Goal: Transaction & Acquisition: Purchase product/service

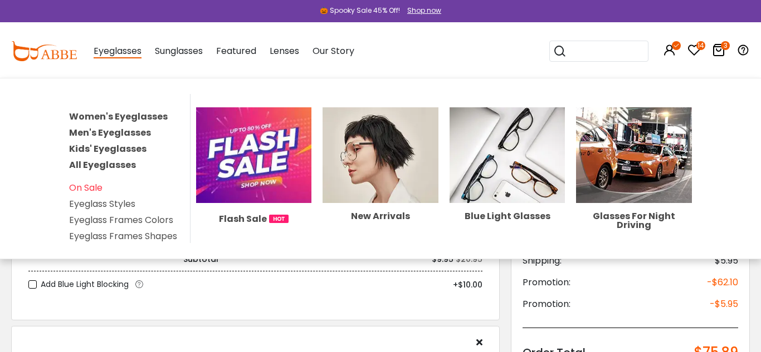
click at [120, 51] on span "Eyeglasses" at bounding box center [118, 52] width 48 height 14
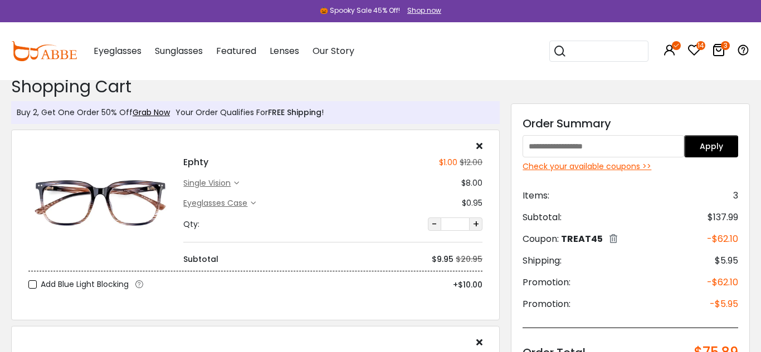
click at [132, 50] on span "Eyeglasses" at bounding box center [118, 51] width 48 height 13
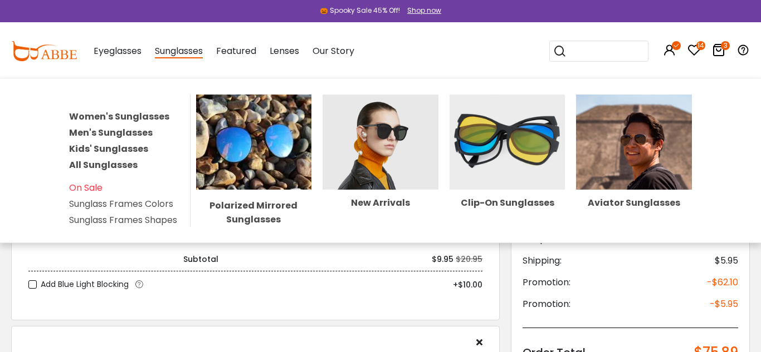
click at [153, 117] on link "Women's Sunglasses" at bounding box center [119, 116] width 100 height 13
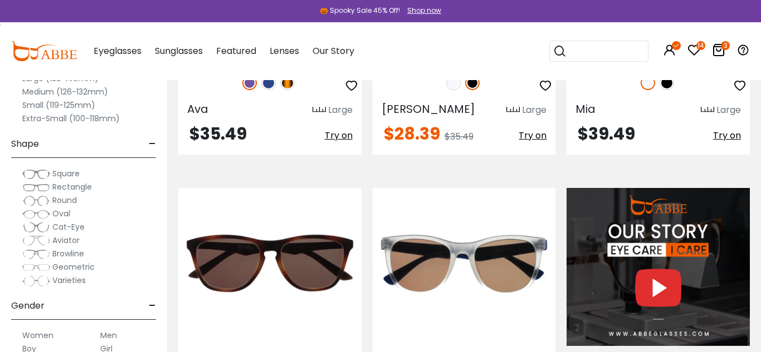
scroll to position [1100, 0]
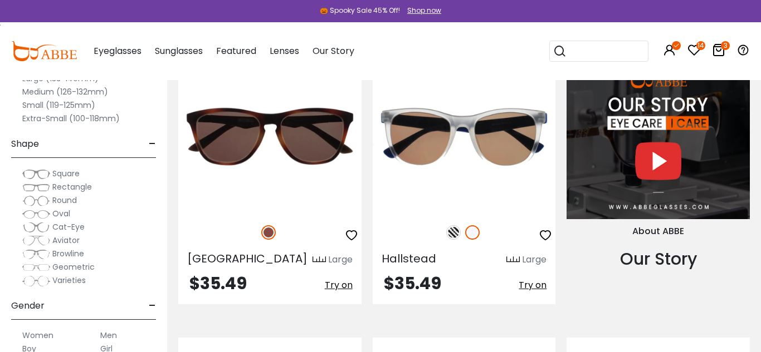
click at [0, 0] on img at bounding box center [0, 0] width 0 height 0
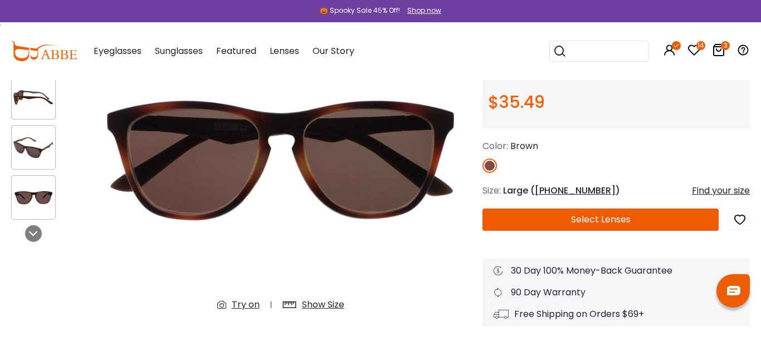
click at [588, 222] on button "Select Lenses" at bounding box center [600, 220] width 236 height 22
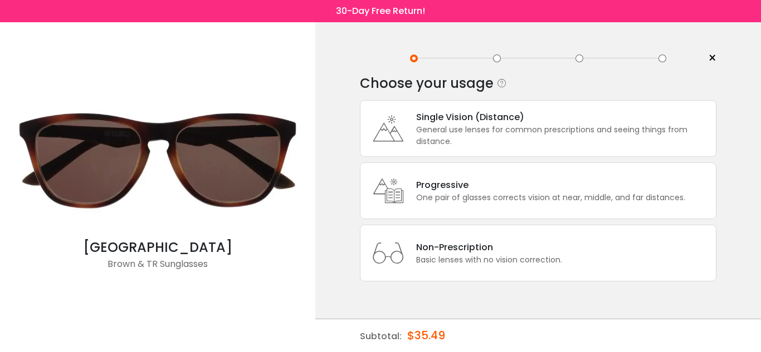
click at [499, 193] on div "One pair of glasses corrects vision at near, middle, and far distances." at bounding box center [550, 198] width 269 height 12
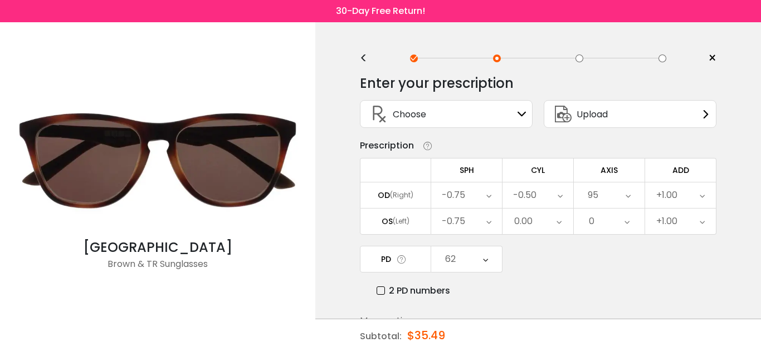
click at [486, 263] on icon at bounding box center [485, 260] width 5 height 26
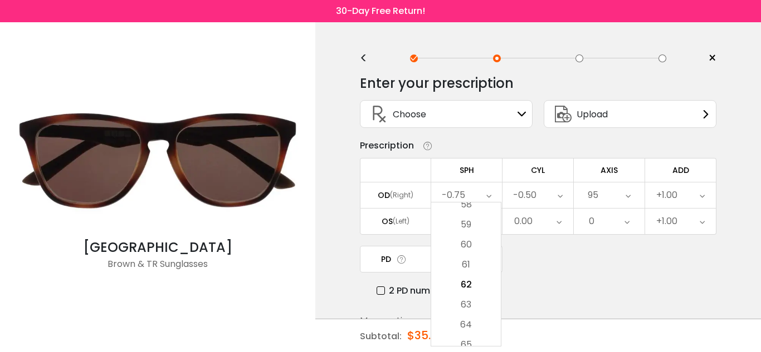
click at [383, 291] on label "2 PD numbers" at bounding box center [413, 291] width 74 height 14
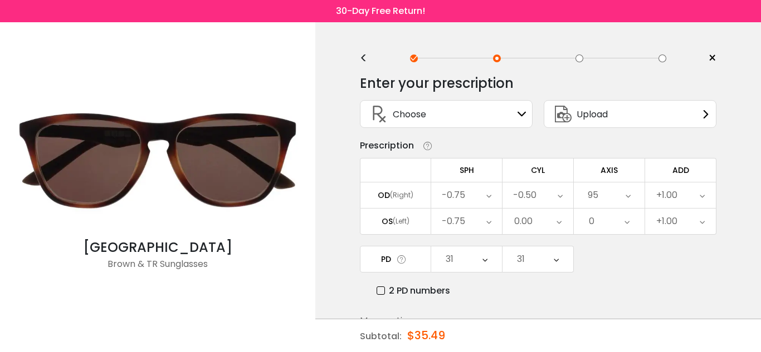
click at [482, 262] on icon at bounding box center [484, 260] width 5 height 26
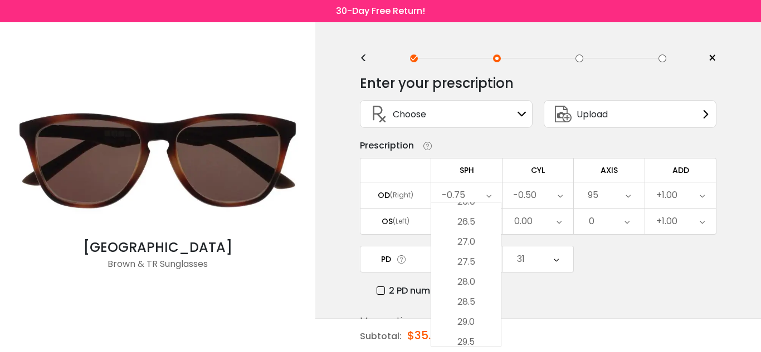
scroll to position [142, 0]
click at [477, 290] on li "28.5" at bounding box center [466, 291] width 70 height 20
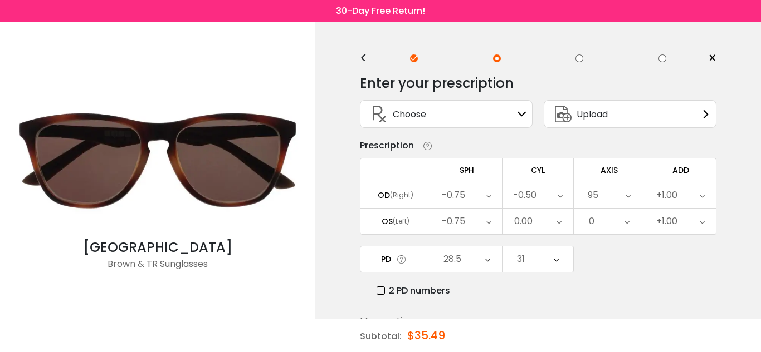
click at [534, 262] on div "31" at bounding box center [537, 260] width 71 height 26
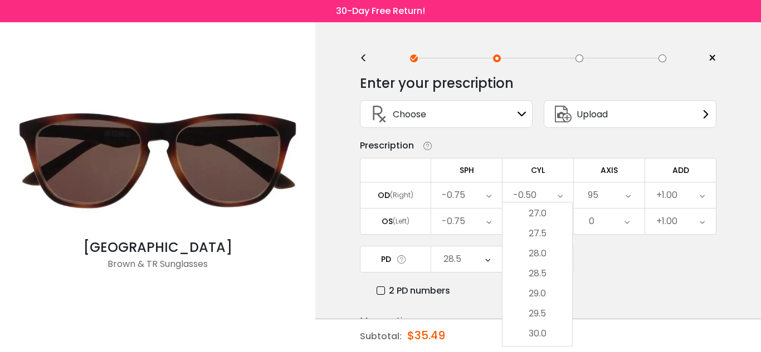
scroll to position [161, 0]
click at [538, 291] on li "29.0" at bounding box center [537, 292] width 70 height 20
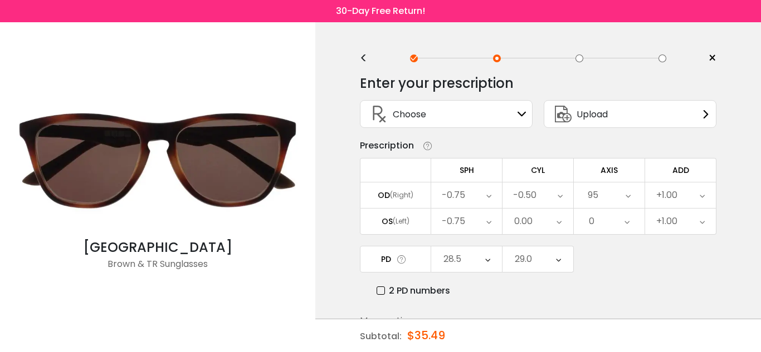
scroll to position [65, 0]
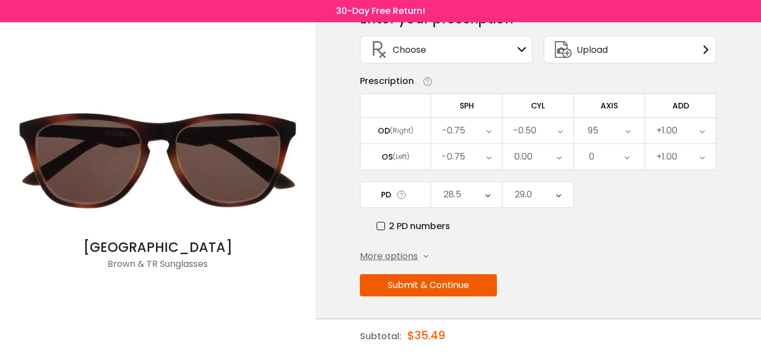
click at [468, 294] on button "Submit & Continue" at bounding box center [428, 286] width 137 height 22
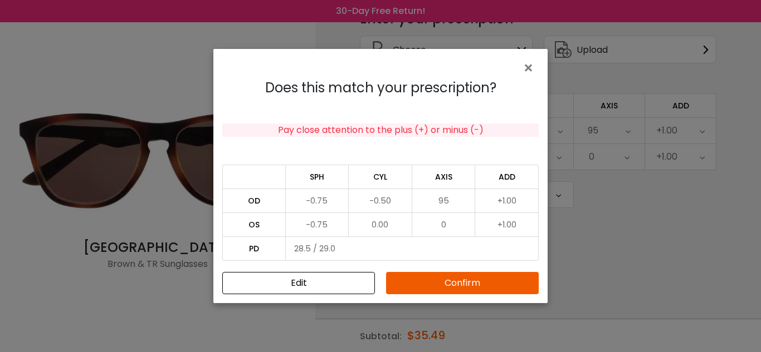
click at [469, 287] on button "Confirm" at bounding box center [462, 283] width 153 height 22
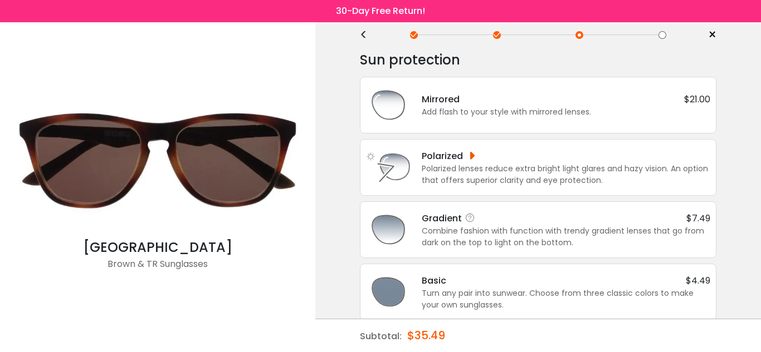
scroll to position [36, 0]
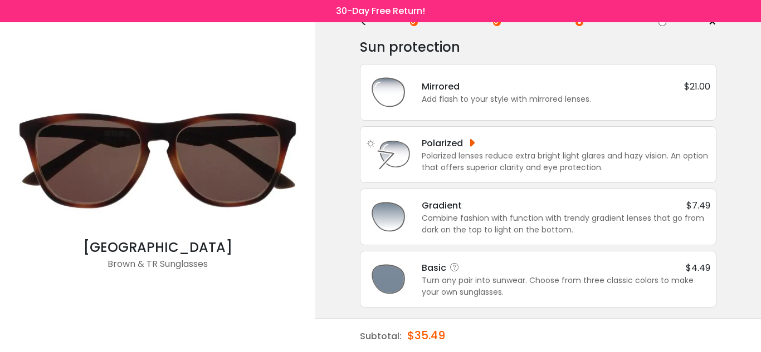
click at [608, 276] on div "Turn any pair into sunwear. Choose from three classic colors to make your own s…" at bounding box center [566, 286] width 288 height 23
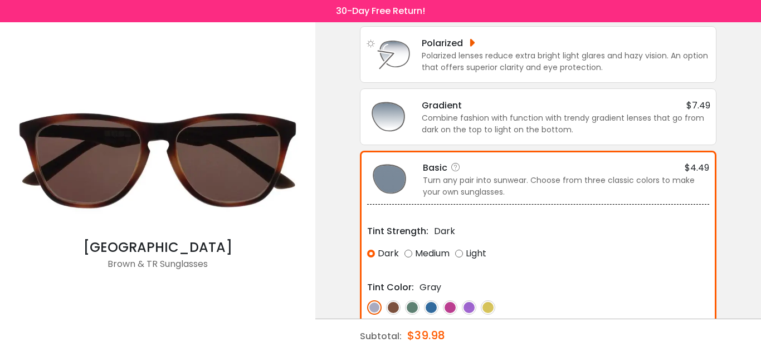
scroll to position [177, 0]
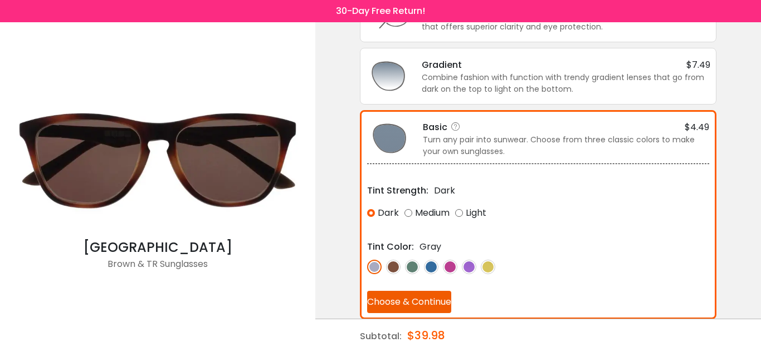
click at [393, 267] on img at bounding box center [393, 267] width 14 height 14
click at [400, 301] on button "Choose & Continue" at bounding box center [409, 302] width 84 height 22
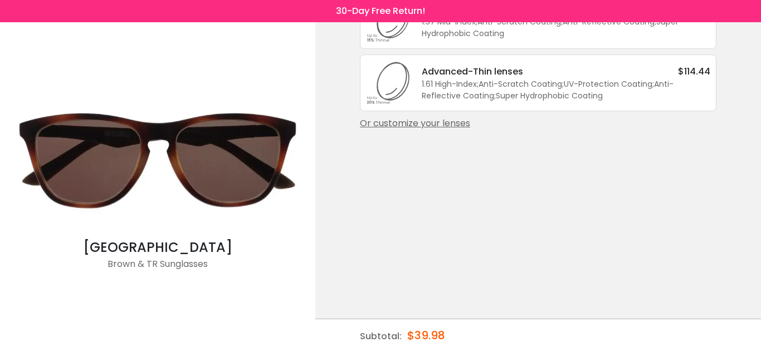
scroll to position [0, 0]
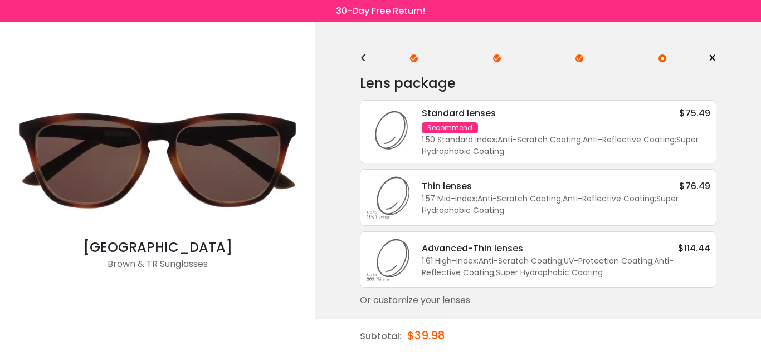
click at [649, 128] on div "Standard lenses $75.49 Recommend 1.50 Standard Index ; Anti-Scratch Coating ; A…" at bounding box center [560, 131] width 300 height 51
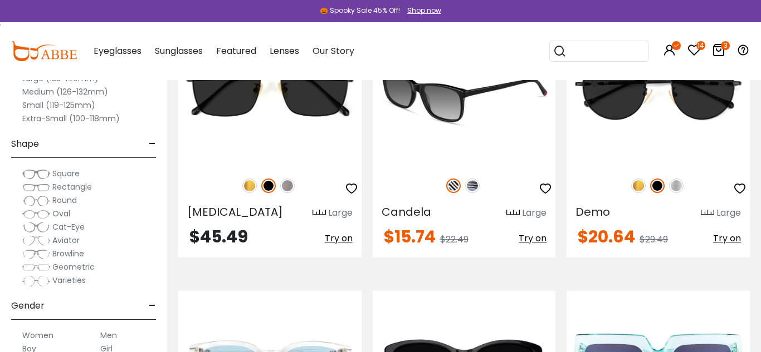
scroll to position [2536, 0]
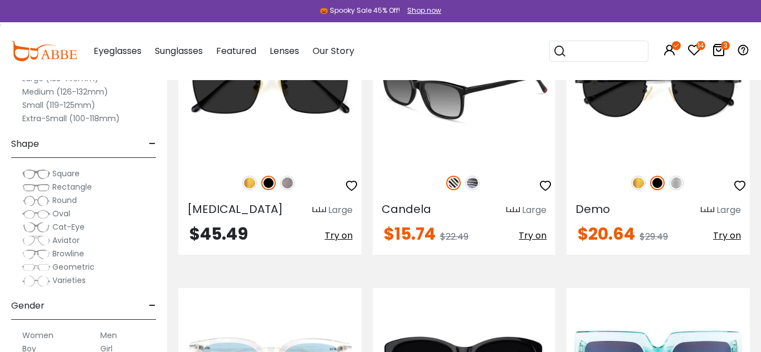
click at [472, 184] on img at bounding box center [472, 183] width 14 height 14
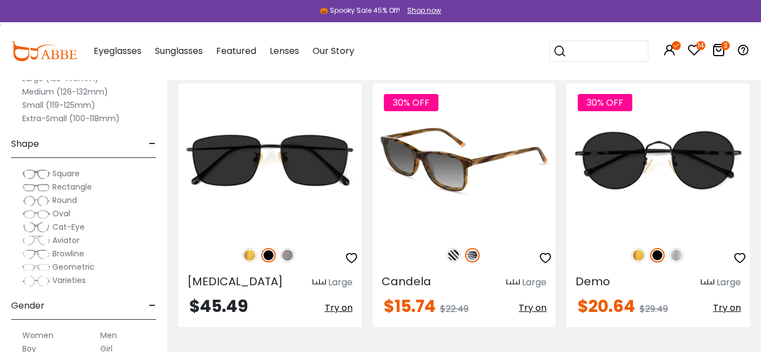
scroll to position [2465, 0]
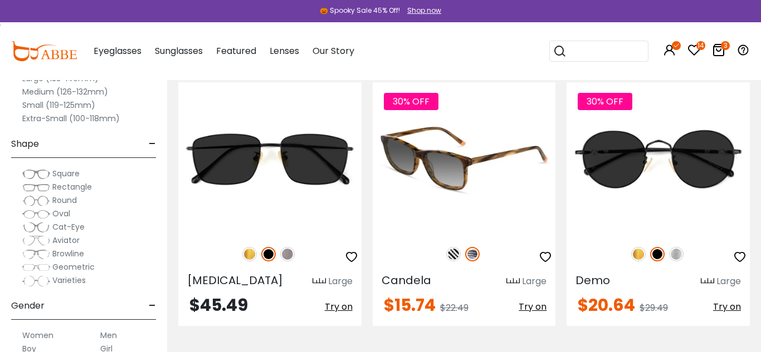
click at [452, 258] on img at bounding box center [453, 254] width 14 height 14
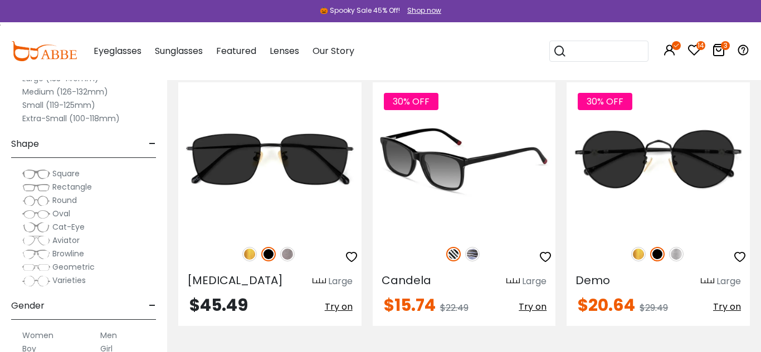
click at [432, 188] on img at bounding box center [464, 158] width 183 height 153
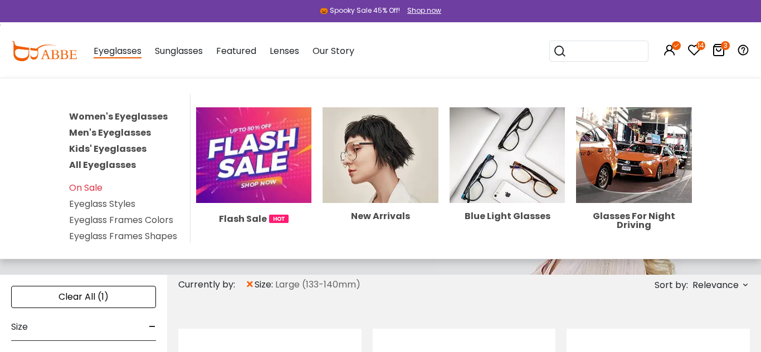
click at [121, 120] on link "Women's Eyeglasses" at bounding box center [118, 116] width 99 height 13
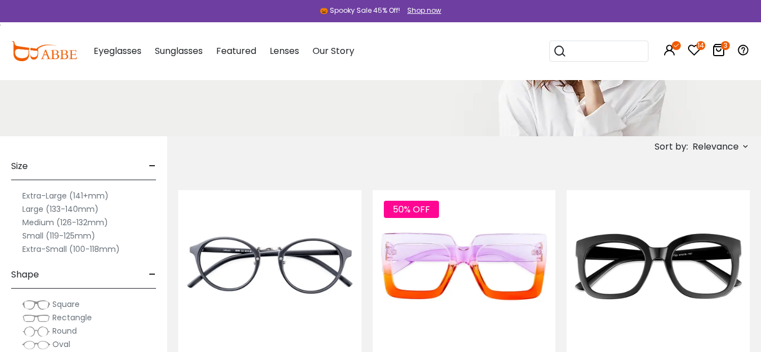
click at [59, 212] on label "Large (133-140mm)" at bounding box center [60, 209] width 76 height 13
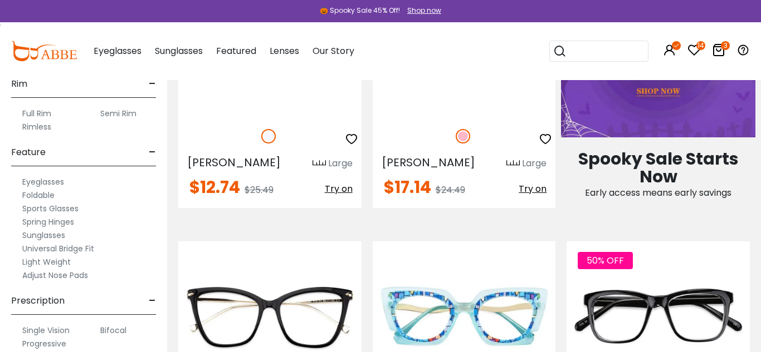
scroll to position [644, 0]
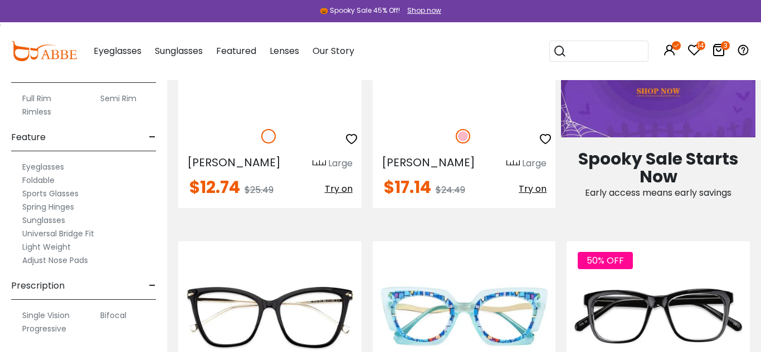
click at [108, 316] on label "Bifocal" at bounding box center [113, 315] width 26 height 13
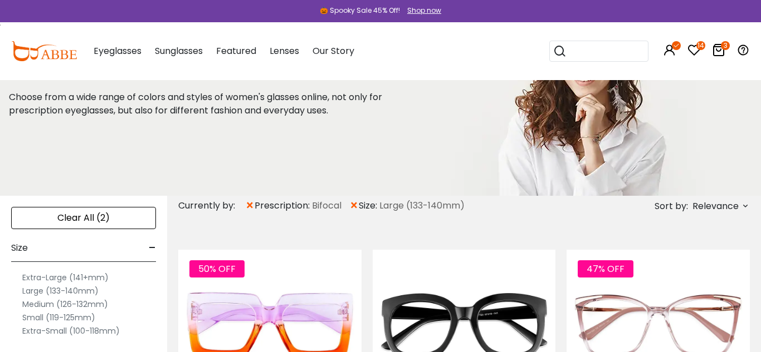
click at [728, 205] on span "Relevance" at bounding box center [715, 207] width 46 height 20
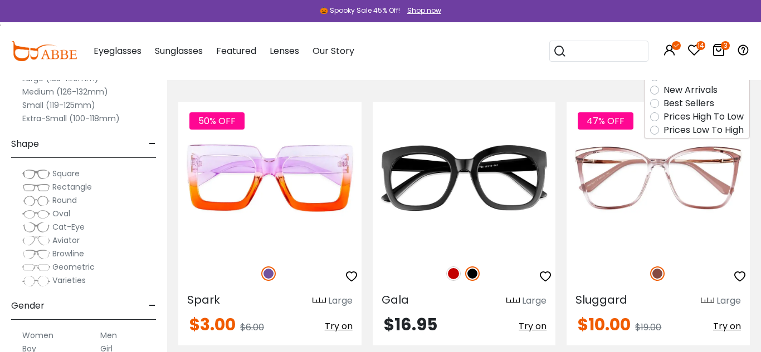
scroll to position [239, 0]
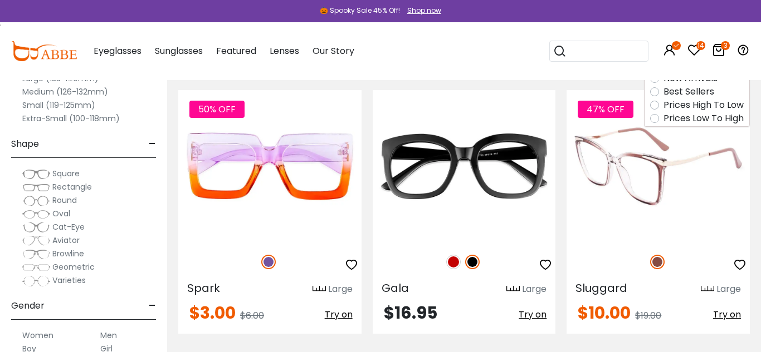
click at [626, 186] on img at bounding box center [657, 166] width 183 height 153
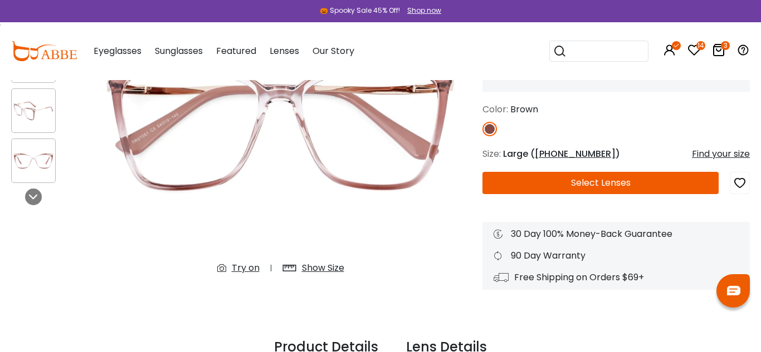
scroll to position [161, 0]
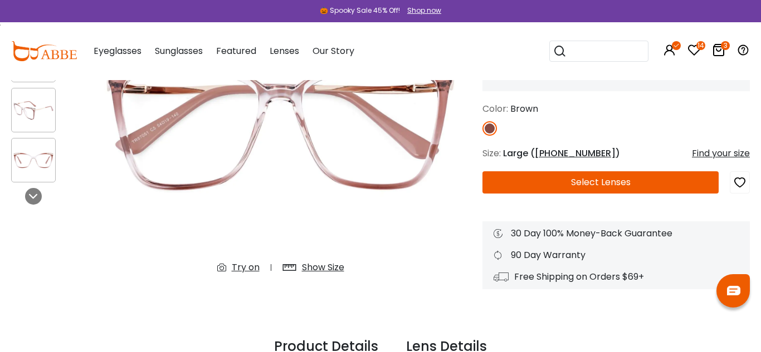
click at [248, 267] on div "Try on" at bounding box center [246, 267] width 28 height 13
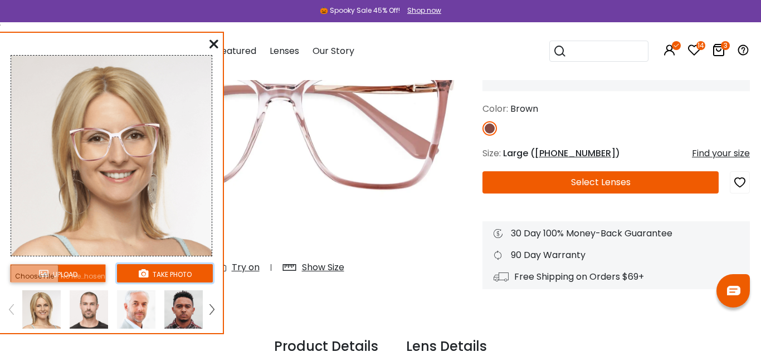
click at [174, 276] on button "take photo" at bounding box center [165, 274] width 96 height 18
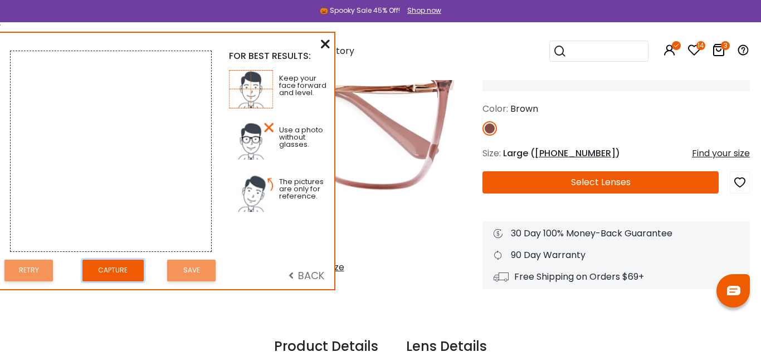
click at [117, 269] on button "Capture" at bounding box center [112, 271] width 61 height 22
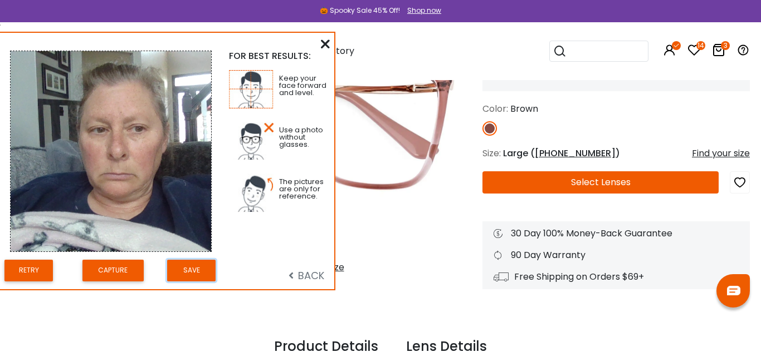
click at [190, 270] on button "Save" at bounding box center [191, 271] width 48 height 22
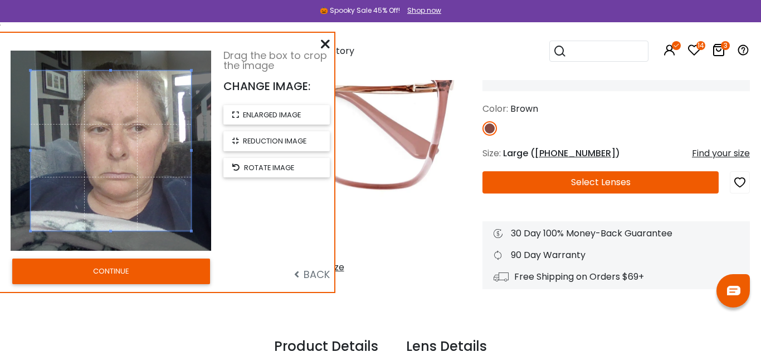
click at [105, 276] on button "CONTINUE" at bounding box center [111, 272] width 198 height 26
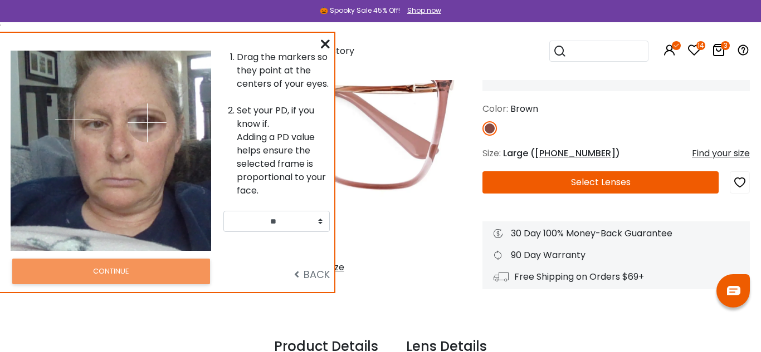
drag, startPoint x: 131, startPoint y: 120, endPoint x: 146, endPoint y: 123, distance: 15.2
click at [146, 123] on img at bounding box center [147, 123] width 39 height 39
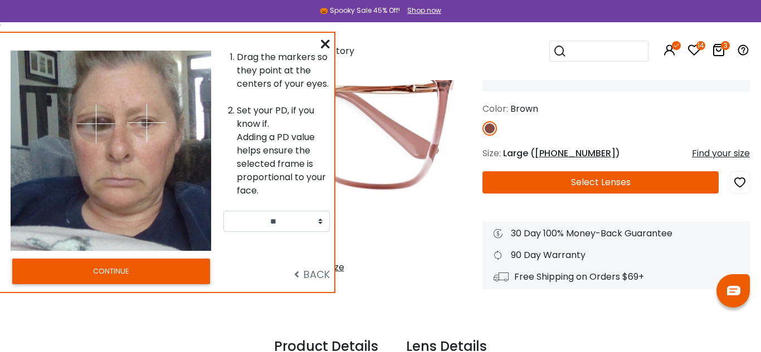
drag, startPoint x: 72, startPoint y: 119, endPoint x: 96, endPoint y: 123, distance: 23.8
click at [96, 123] on img at bounding box center [95, 124] width 39 height 39
click at [320, 219] on select "** ** ** ** ** ** ** ** ** ** ** ** ** ** ** ** ** ** ** ** ** ** ** ** ** ** *…" at bounding box center [276, 221] width 106 height 21
click at [321, 224] on select "** ** ** ** ** ** ** ** ** ** ** ** ** ** ** ** ** ** ** ** ** ** ** ** ** ** *…" at bounding box center [276, 221] width 106 height 21
click at [302, 223] on select "** ** ** ** ** ** ** ** ** ** ** ** ** ** ** ** ** ** ** ** ** ** ** ** ** ** *…" at bounding box center [276, 221] width 106 height 21
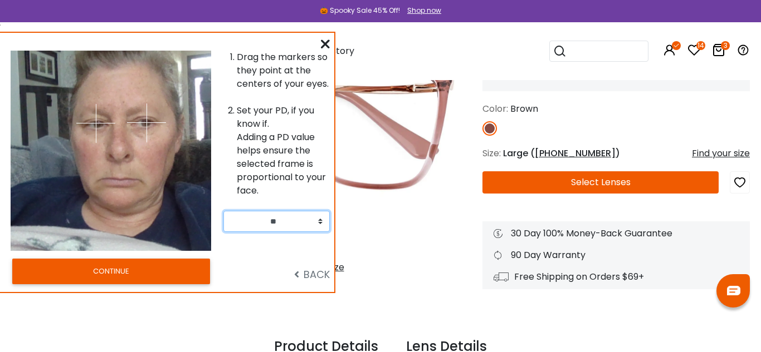
select select "**"
click at [223, 211] on select "** ** ** ** ** ** ** ** ** ** ** ** ** ** ** ** ** ** ** ** ** ** ** ** ** ** *…" at bounding box center [276, 221] width 106 height 21
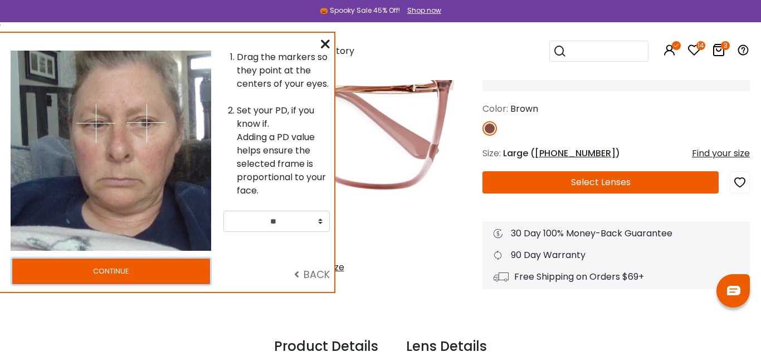
click at [169, 276] on button "CONTINUE" at bounding box center [111, 272] width 198 height 26
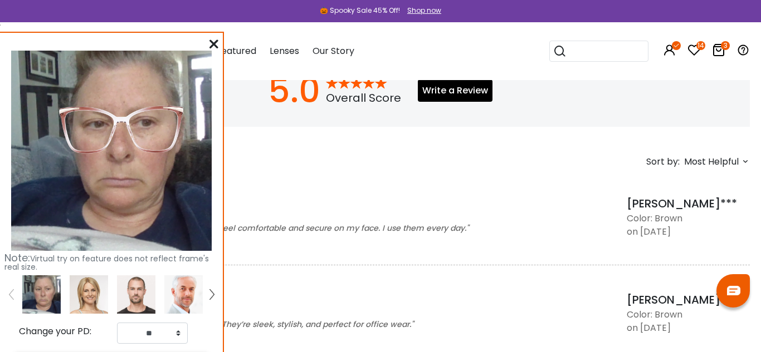
scroll to position [809, 0]
click at [216, 47] on icon at bounding box center [213, 44] width 9 height 9
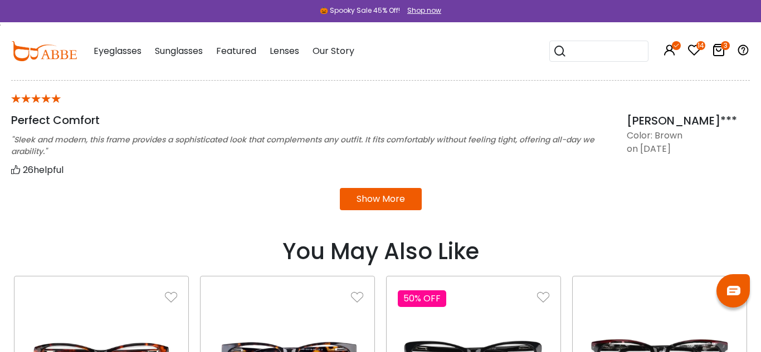
scroll to position [1109, 0]
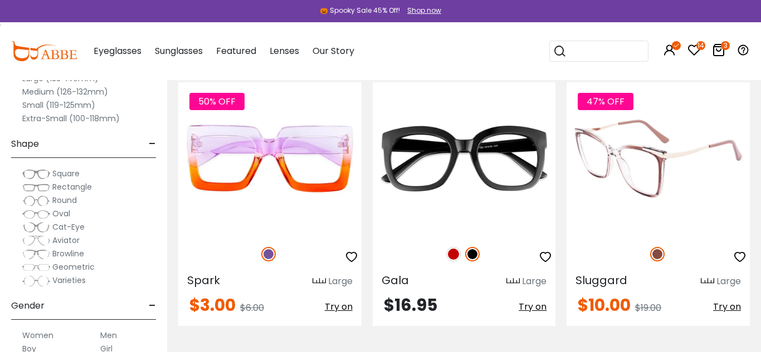
scroll to position [238, 0]
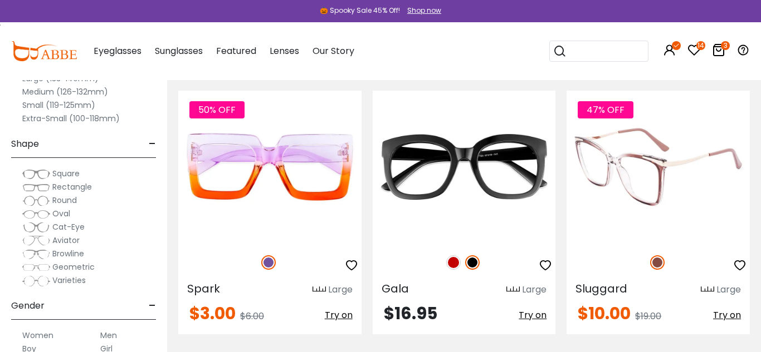
click at [741, 266] on icon "button" at bounding box center [739, 265] width 13 height 13
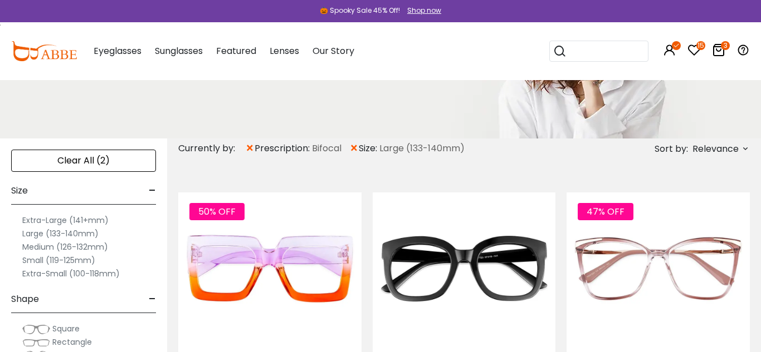
scroll to position [137, 0]
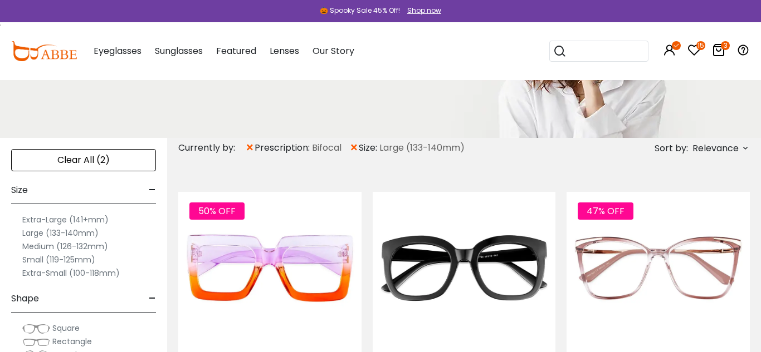
click at [743, 149] on icon at bounding box center [745, 148] width 9 height 9
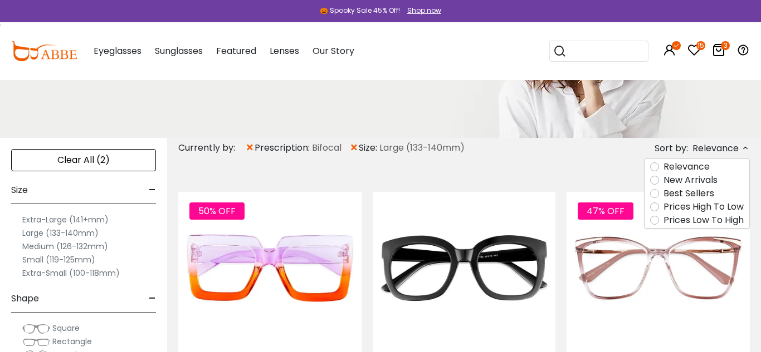
click at [724, 219] on label "Prices Low To High" at bounding box center [703, 220] width 80 height 13
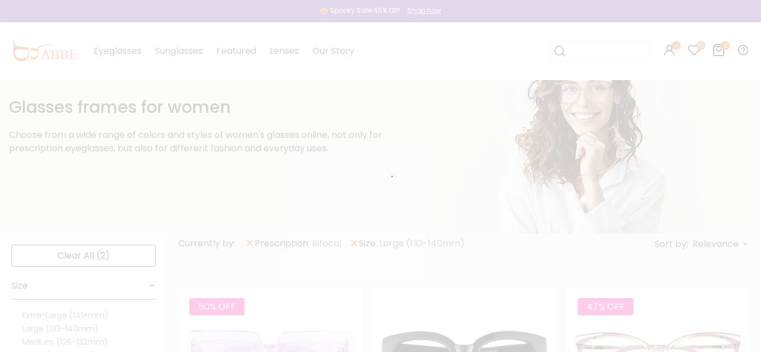
scroll to position [25, 0]
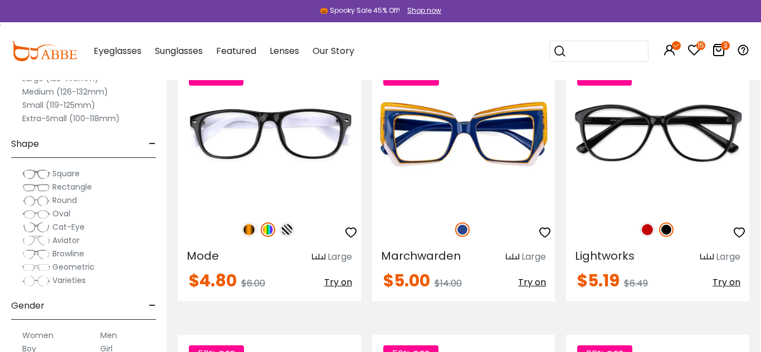
scroll to position [1381, 0]
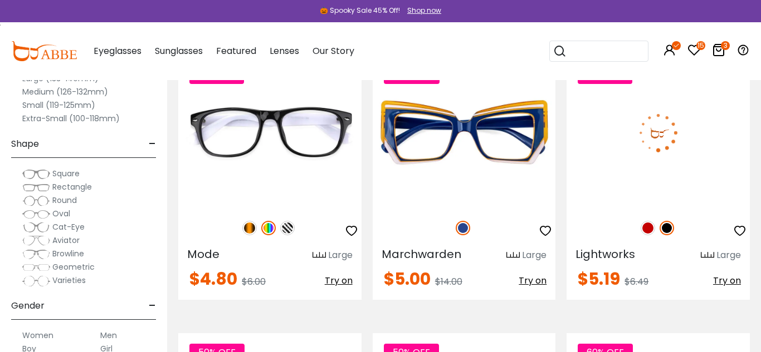
click at [649, 229] on img at bounding box center [647, 228] width 14 height 14
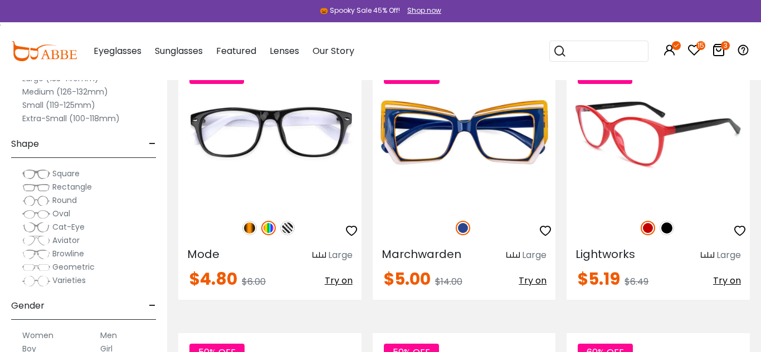
click at [667, 231] on img at bounding box center [666, 228] width 14 height 14
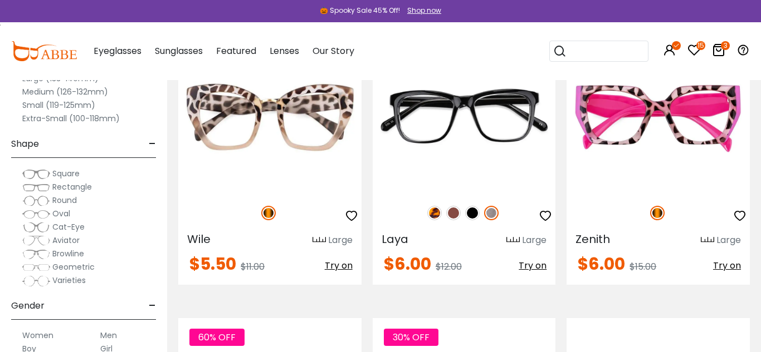
scroll to position [1677, 0]
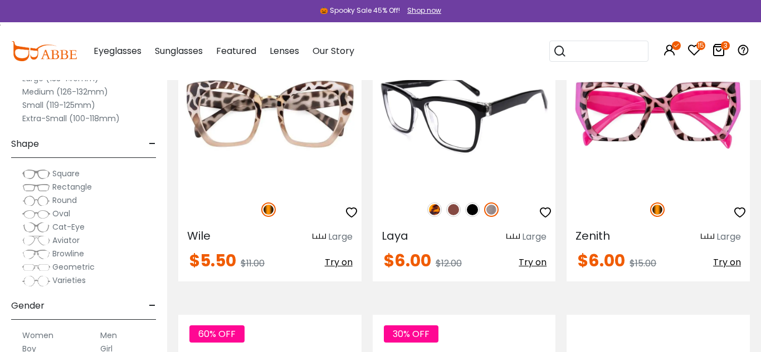
click at [435, 210] on img at bounding box center [434, 210] width 14 height 14
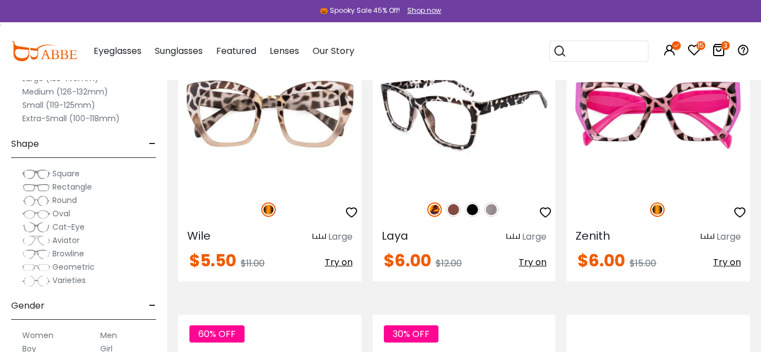
click at [443, 153] on img at bounding box center [464, 114] width 183 height 153
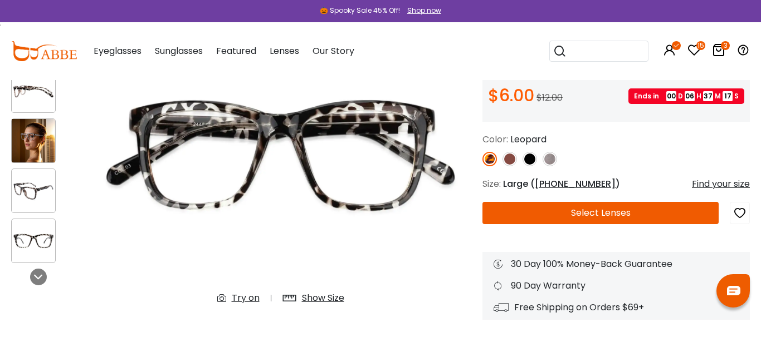
scroll to position [138, 0]
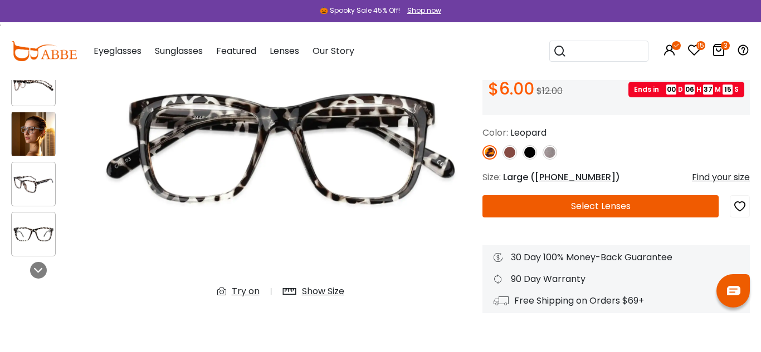
click at [246, 292] on div "Try on" at bounding box center [246, 291] width 28 height 13
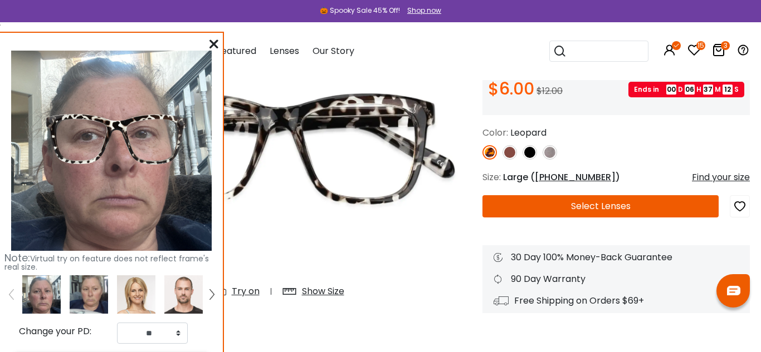
click at [84, 299] on img at bounding box center [89, 295] width 38 height 38
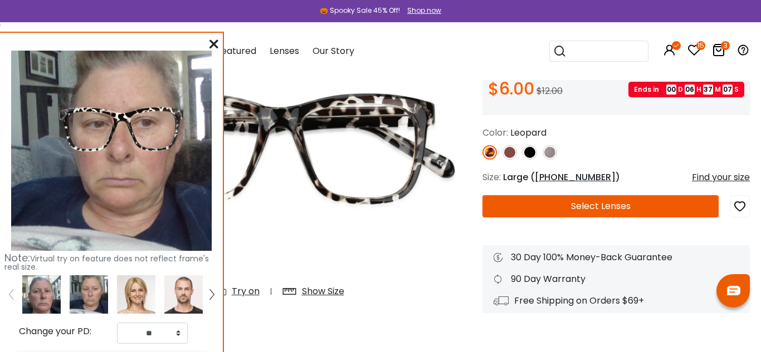
click at [533, 206] on button "Select Lenses" at bounding box center [600, 206] width 236 height 22
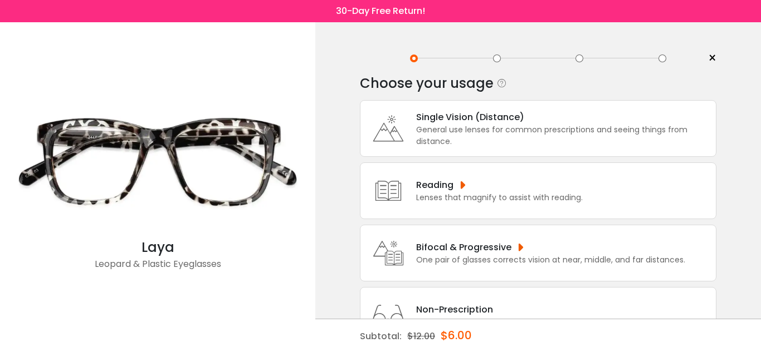
click at [516, 254] on div "One pair of glasses corrects vision at near, middle, and far distances." at bounding box center [550, 260] width 269 height 12
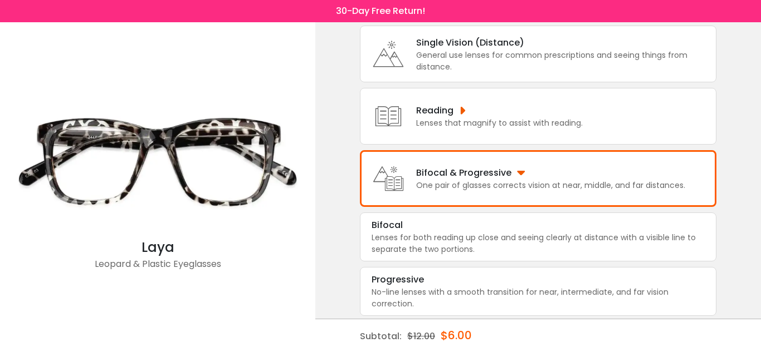
scroll to position [77, 0]
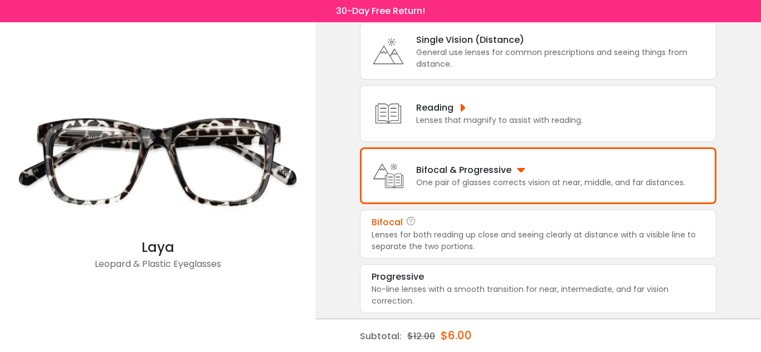
click at [499, 233] on div "Lenses for both reading up close and seeing clearly at distance with a visible …" at bounding box center [537, 240] width 333 height 23
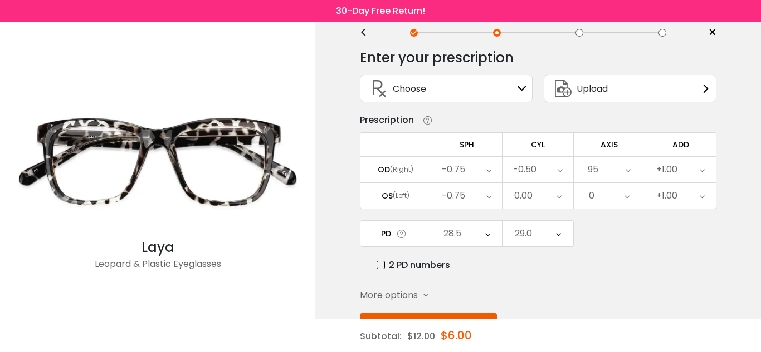
scroll to position [65, 0]
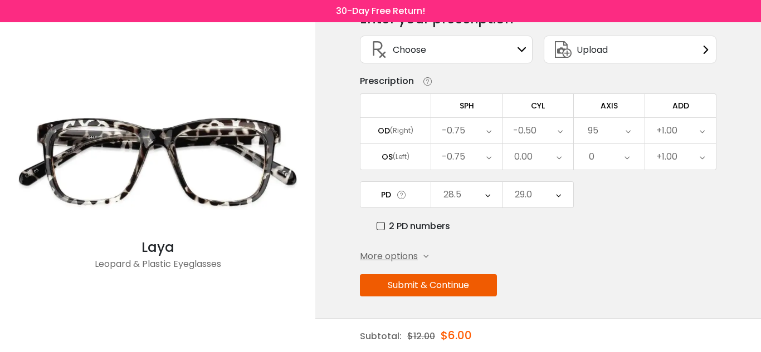
click at [473, 288] on button "Submit & Continue" at bounding box center [428, 286] width 137 height 22
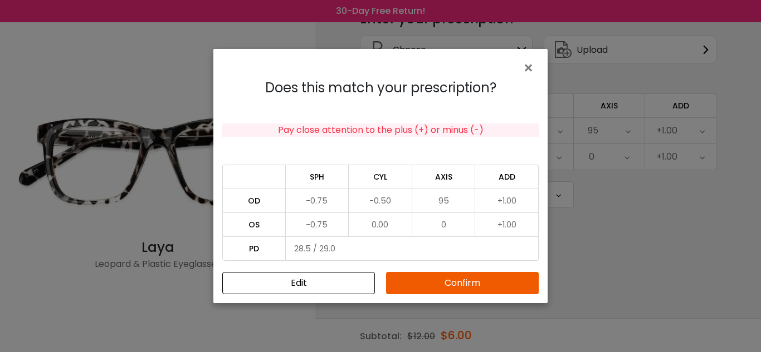
click at [470, 284] on button "Confirm" at bounding box center [462, 283] width 153 height 22
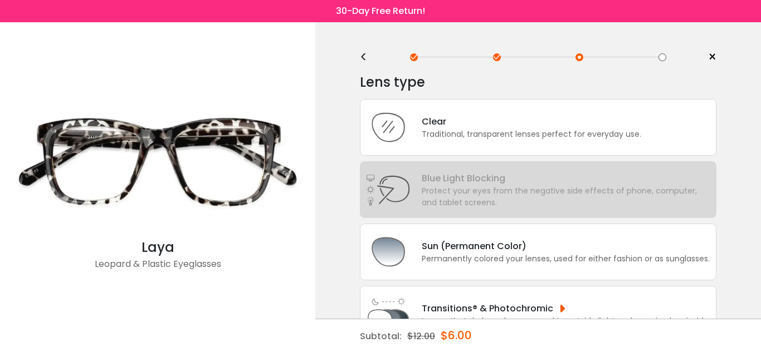
scroll to position [0, 0]
click at [469, 139] on div "Traditional, transparent lenses perfect for everyday use." at bounding box center [531, 136] width 219 height 12
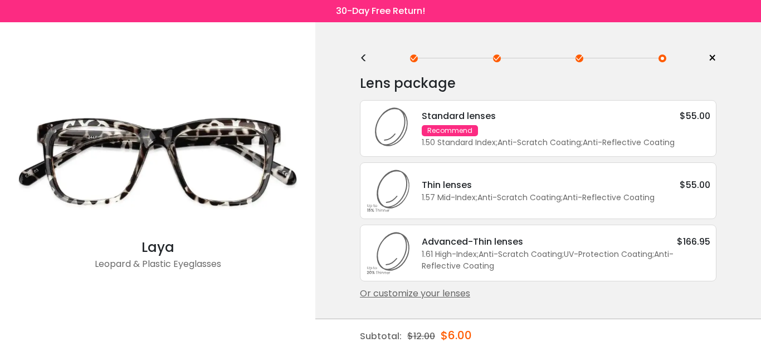
click at [469, 139] on div "1.50 Standard Index ; Anti-Scratch Coating ; Anti-Reflective Coating ;" at bounding box center [566, 143] width 288 height 12
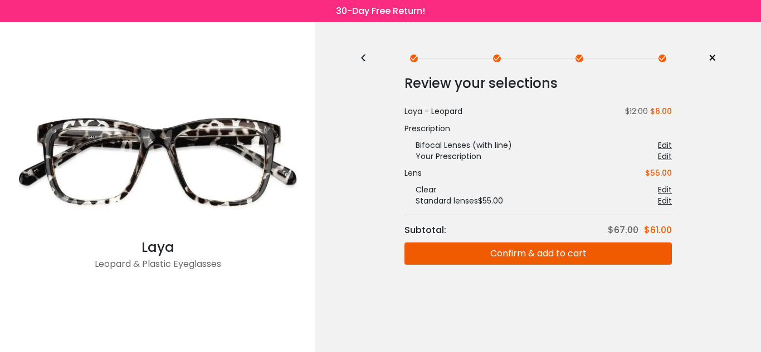
click at [492, 259] on button "Confirm & add to cart" at bounding box center [537, 254] width 267 height 22
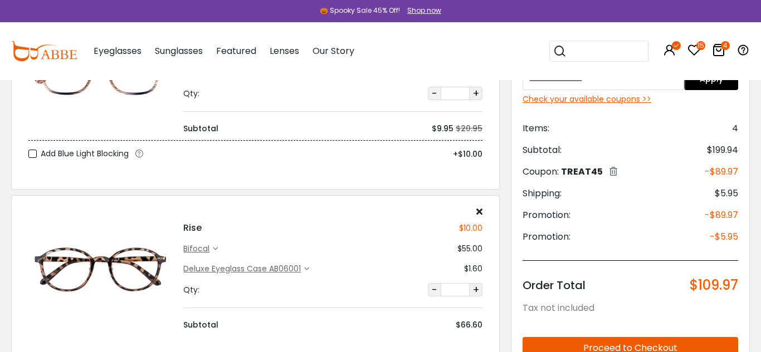
scroll to position [141, 0]
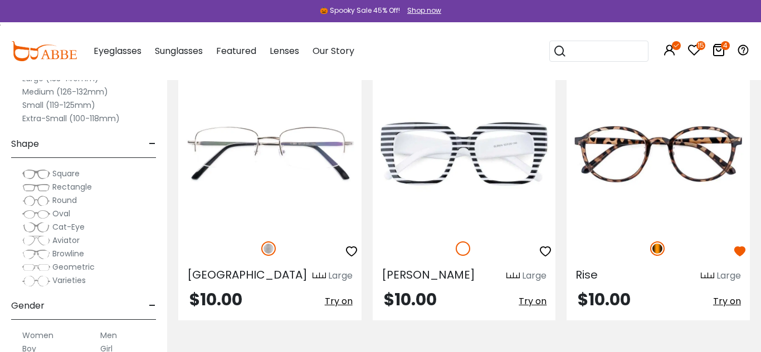
scroll to position [3034, 0]
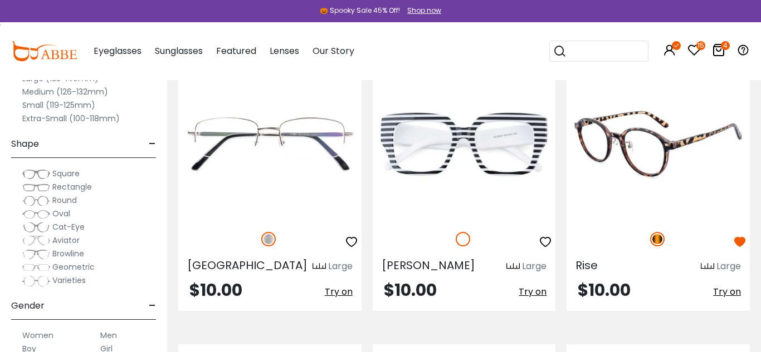
click at [648, 141] on img at bounding box center [657, 144] width 183 height 153
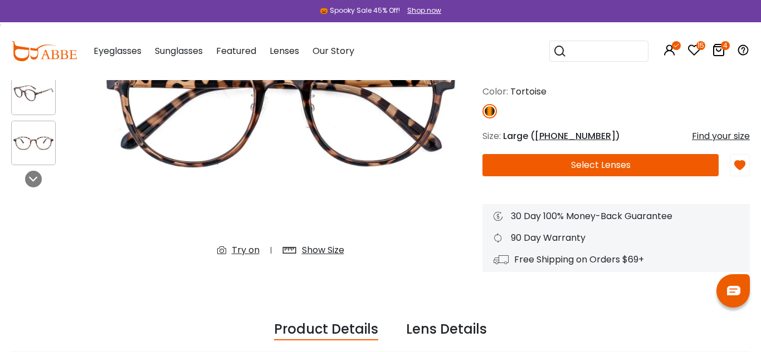
click at [238, 255] on div "Try on" at bounding box center [246, 250] width 28 height 13
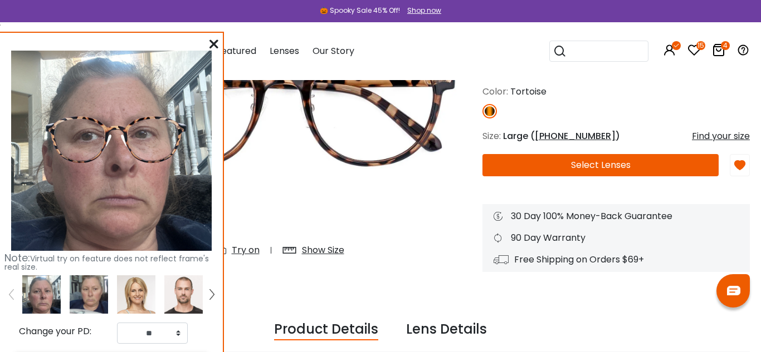
click at [89, 291] on img at bounding box center [89, 295] width 38 height 38
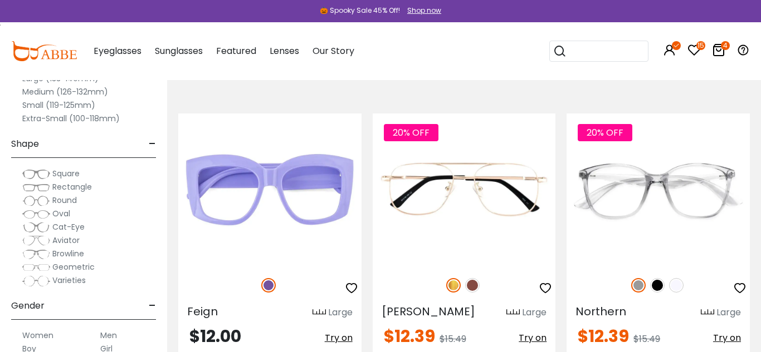
scroll to position [3540, 0]
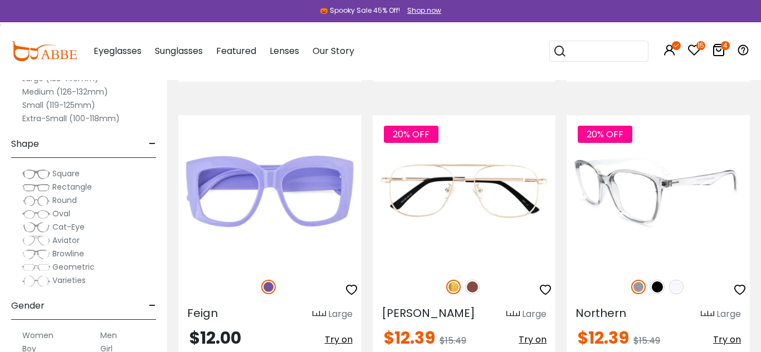
click at [656, 290] on img at bounding box center [657, 287] width 14 height 14
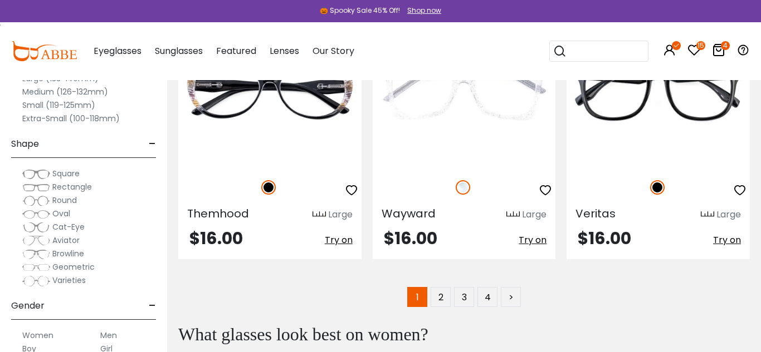
scroll to position [5589, 0]
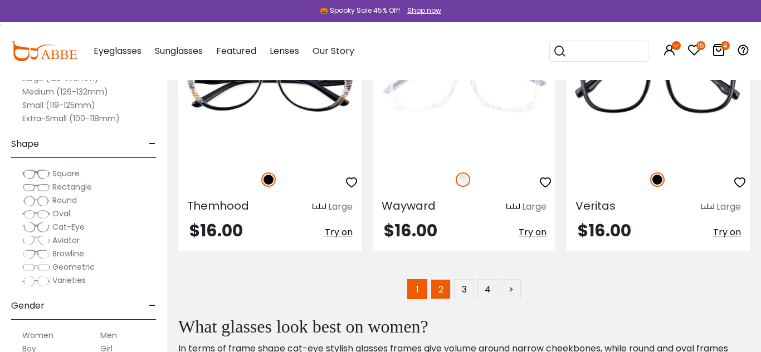
click at [437, 293] on link "2" at bounding box center [440, 290] width 20 height 20
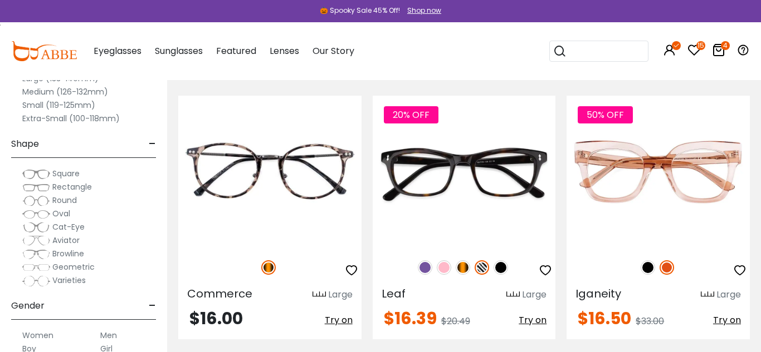
scroll to position [234, 0]
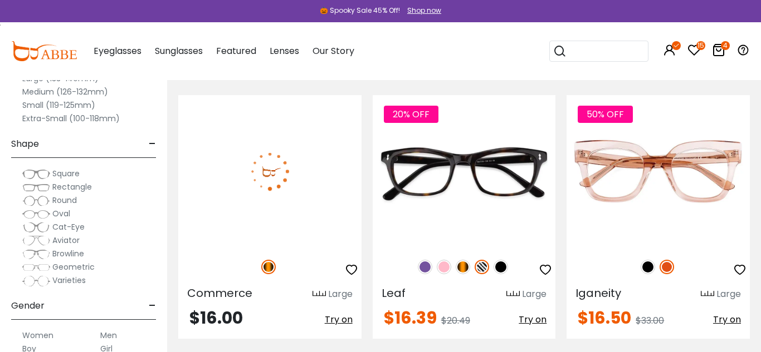
click at [304, 218] on img at bounding box center [269, 171] width 183 height 153
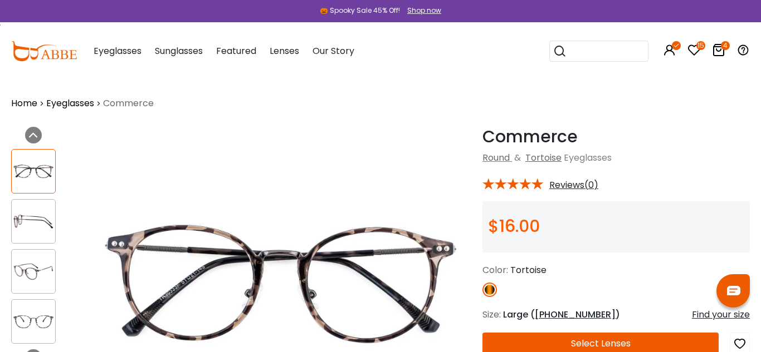
click at [29, 211] on img at bounding box center [33, 222] width 43 height 22
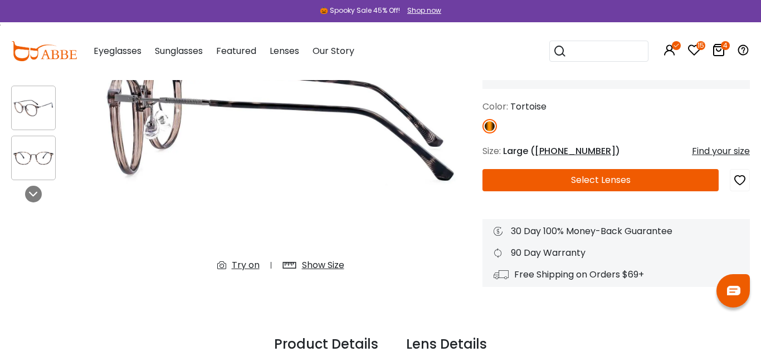
scroll to position [196, 0]
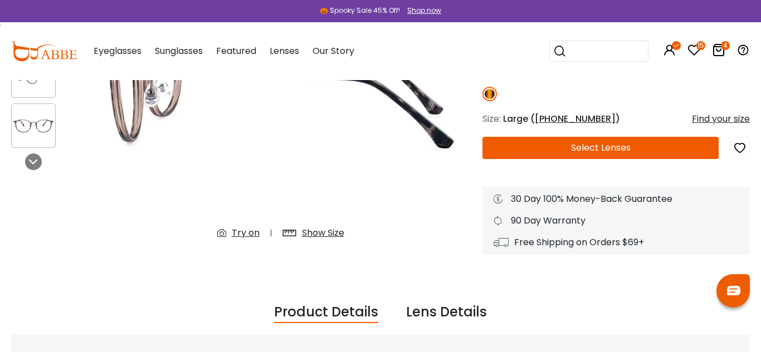
click at [249, 234] on div "Try on" at bounding box center [246, 233] width 28 height 13
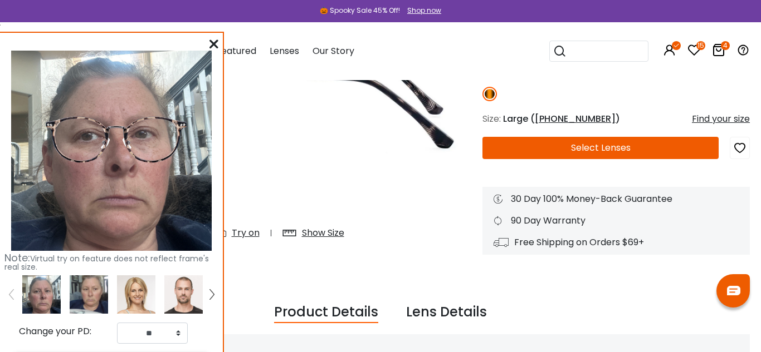
click at [554, 149] on button "Select Lenses" at bounding box center [600, 148] width 236 height 22
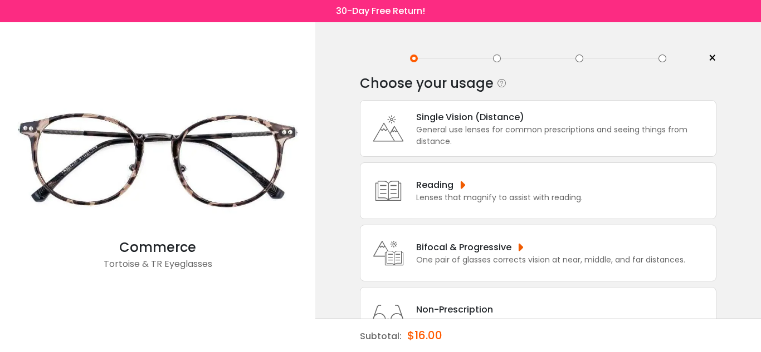
click at [471, 247] on div "Bifocal & Progressive" at bounding box center [550, 248] width 269 height 14
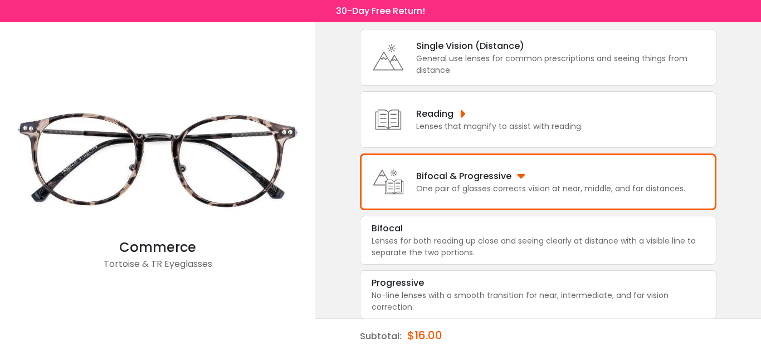
scroll to position [77, 0]
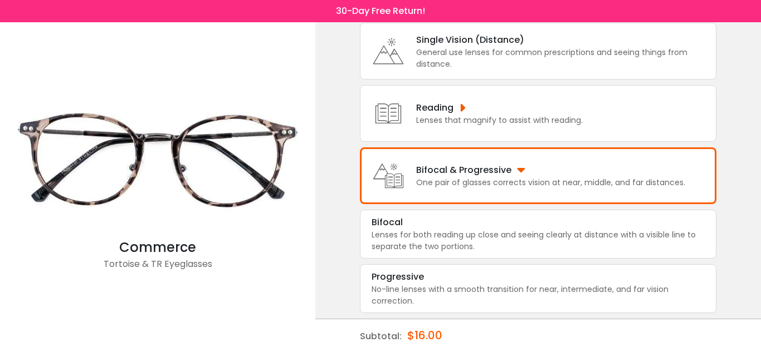
click at [471, 247] on div "Lenses for both reading up close and seeing clearly at distance with a visible …" at bounding box center [537, 240] width 333 height 23
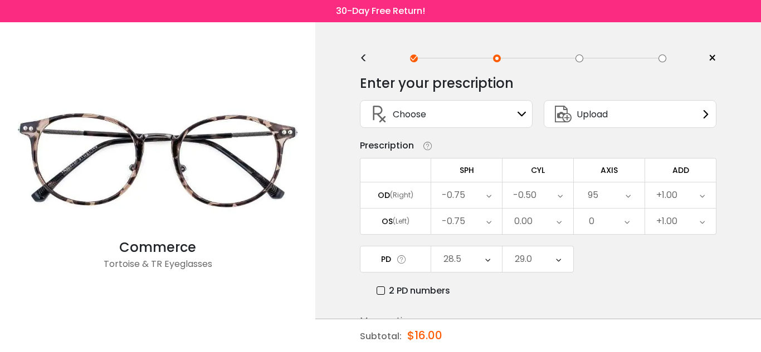
scroll to position [65, 0]
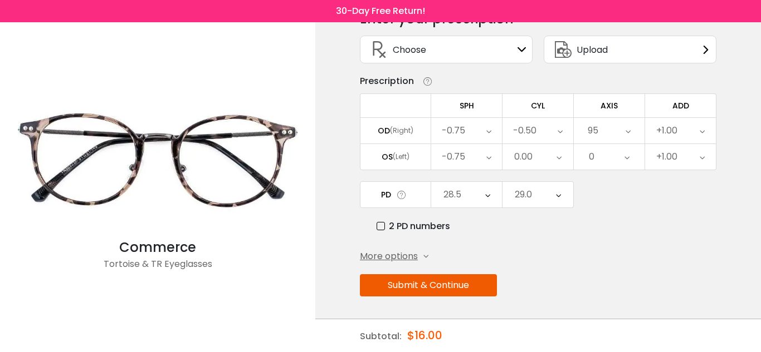
click at [471, 295] on button "Submit & Continue" at bounding box center [428, 286] width 137 height 22
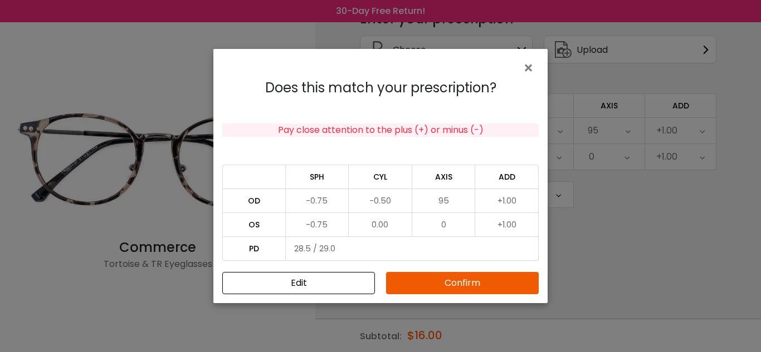
click at [465, 285] on button "Confirm" at bounding box center [462, 283] width 153 height 22
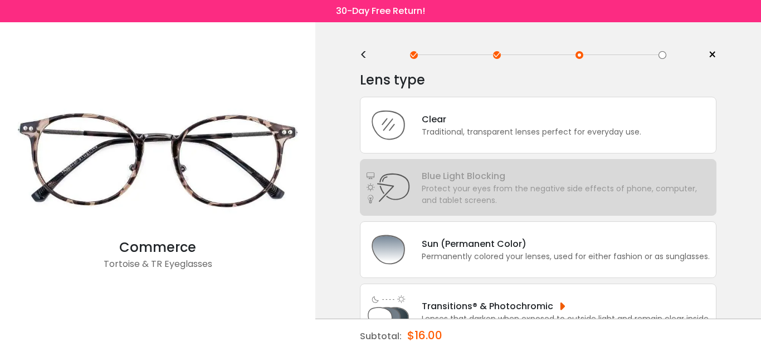
scroll to position [0, 0]
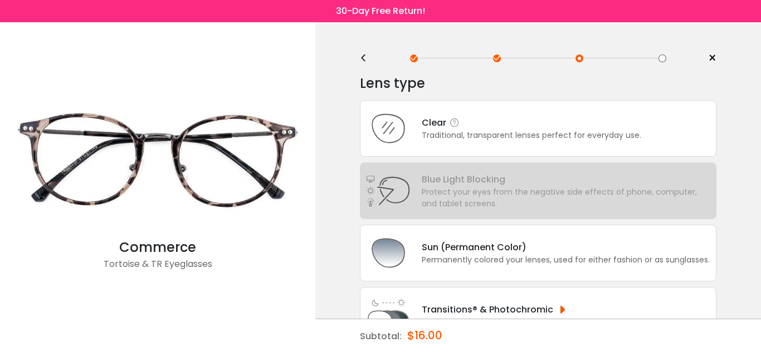
click at [496, 130] on div "Traditional, transparent lenses perfect for everyday use." at bounding box center [531, 136] width 219 height 12
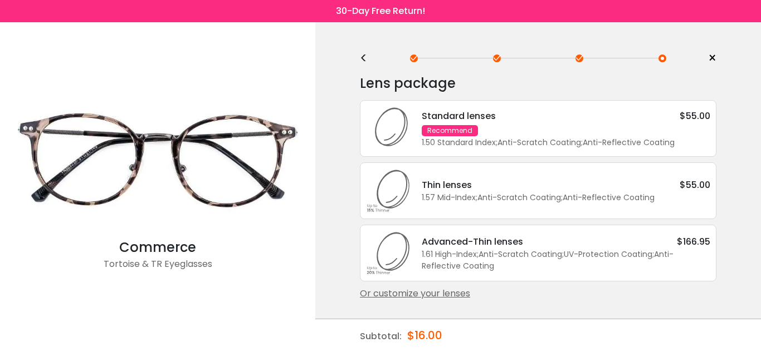
click at [496, 130] on div "Standard lenses $55.00 Recommend 1.50 Standard Index ; Anti-Scratch Coating ; A…" at bounding box center [560, 129] width 300 height 40
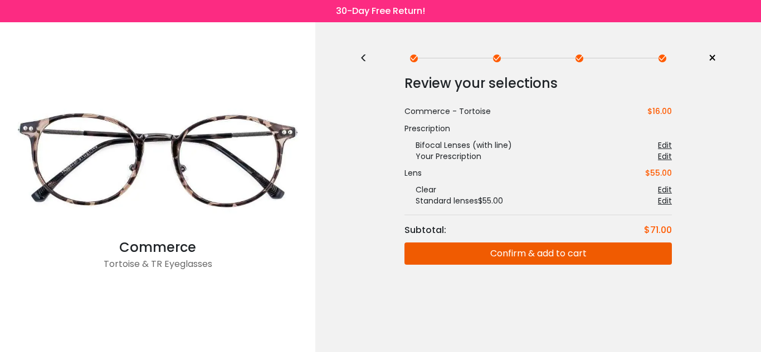
click at [487, 254] on button "Confirm & add to cart" at bounding box center [537, 254] width 267 height 22
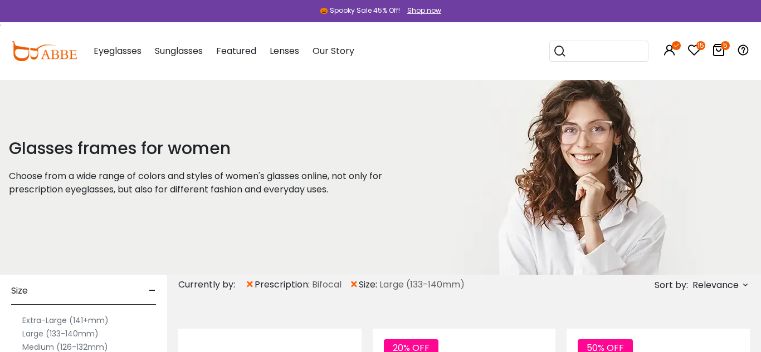
scroll to position [34, 0]
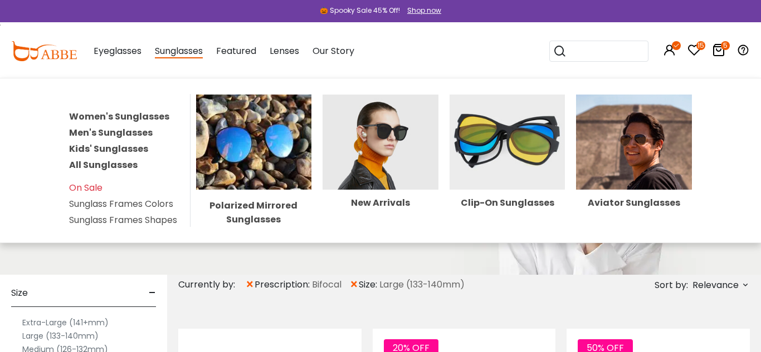
click at [194, 53] on span "Sunglasses" at bounding box center [179, 52] width 48 height 14
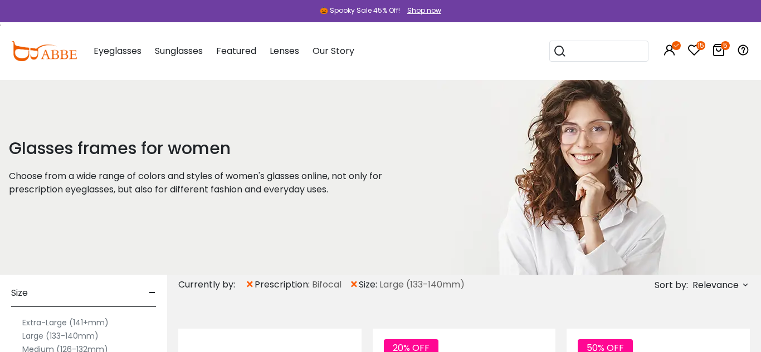
click at [194, 53] on span "Sunglasses" at bounding box center [179, 51] width 48 height 13
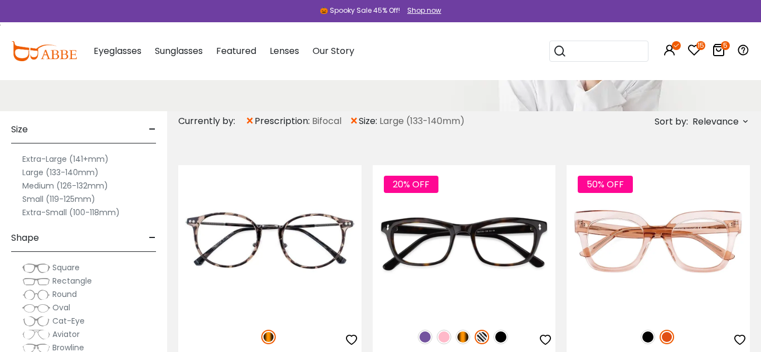
scroll to position [0, 0]
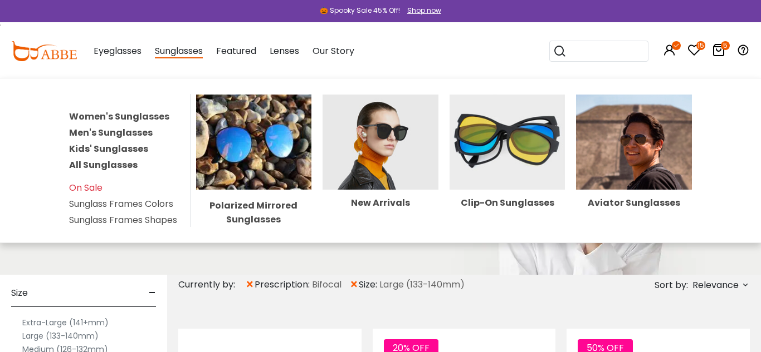
click at [471, 170] on img at bounding box center [507, 143] width 116 height 96
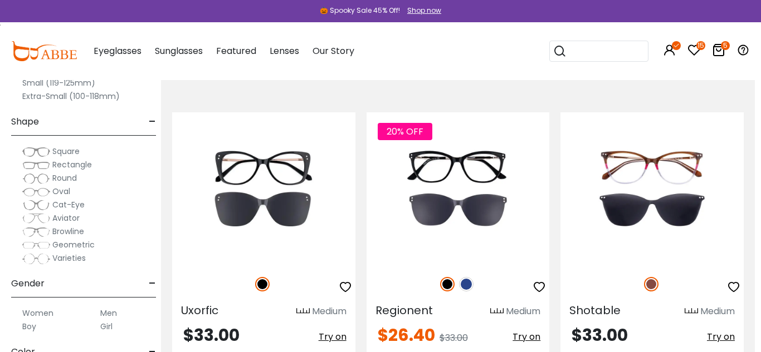
scroll to position [2064, 6]
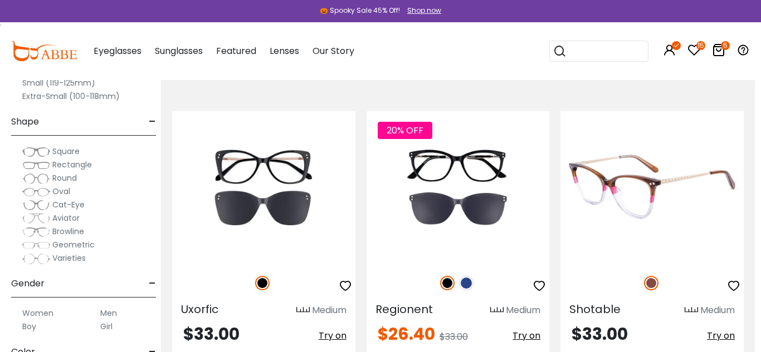
click at [654, 276] on img at bounding box center [651, 283] width 14 height 14
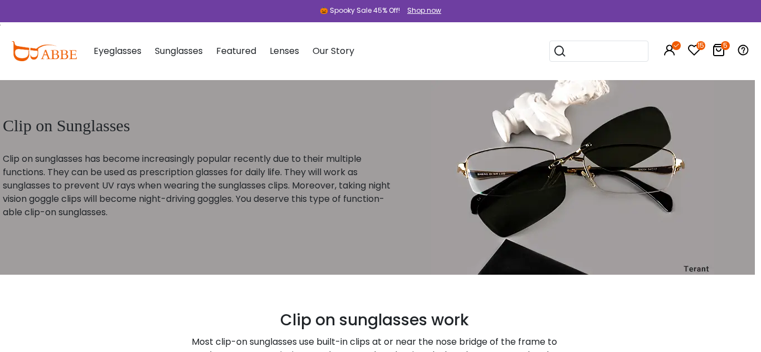
scroll to position [0, 6]
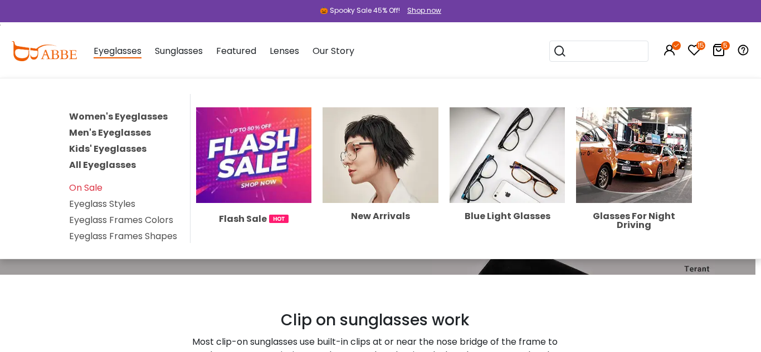
click at [134, 116] on link "Women's Eyeglasses" at bounding box center [118, 116] width 99 height 13
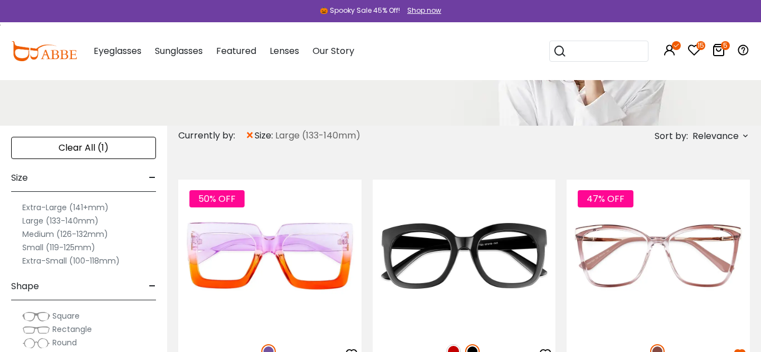
click at [704, 137] on span "Relevance" at bounding box center [715, 136] width 46 height 20
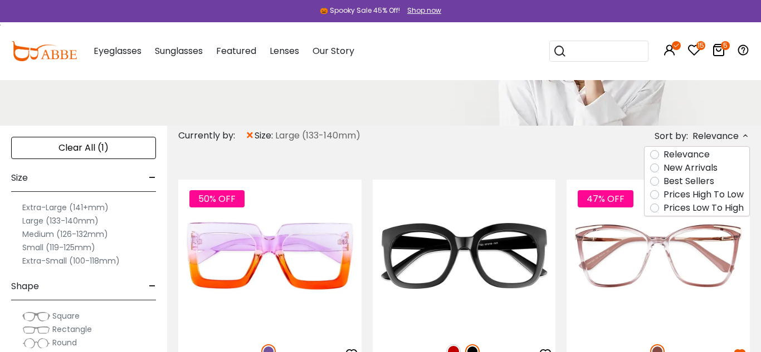
click at [685, 210] on label "Prices Low To High" at bounding box center [703, 208] width 80 height 13
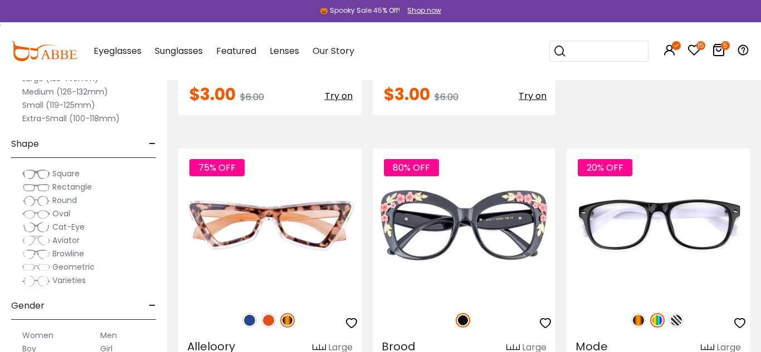
scroll to position [1290, 0]
